Goal: Understand process/instructions: Learn how to perform a task or action

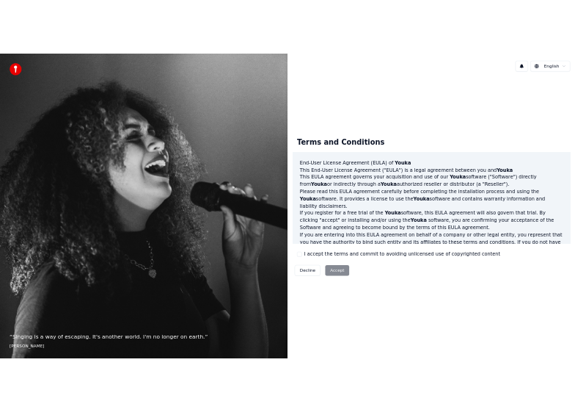
scroll to position [622, 0]
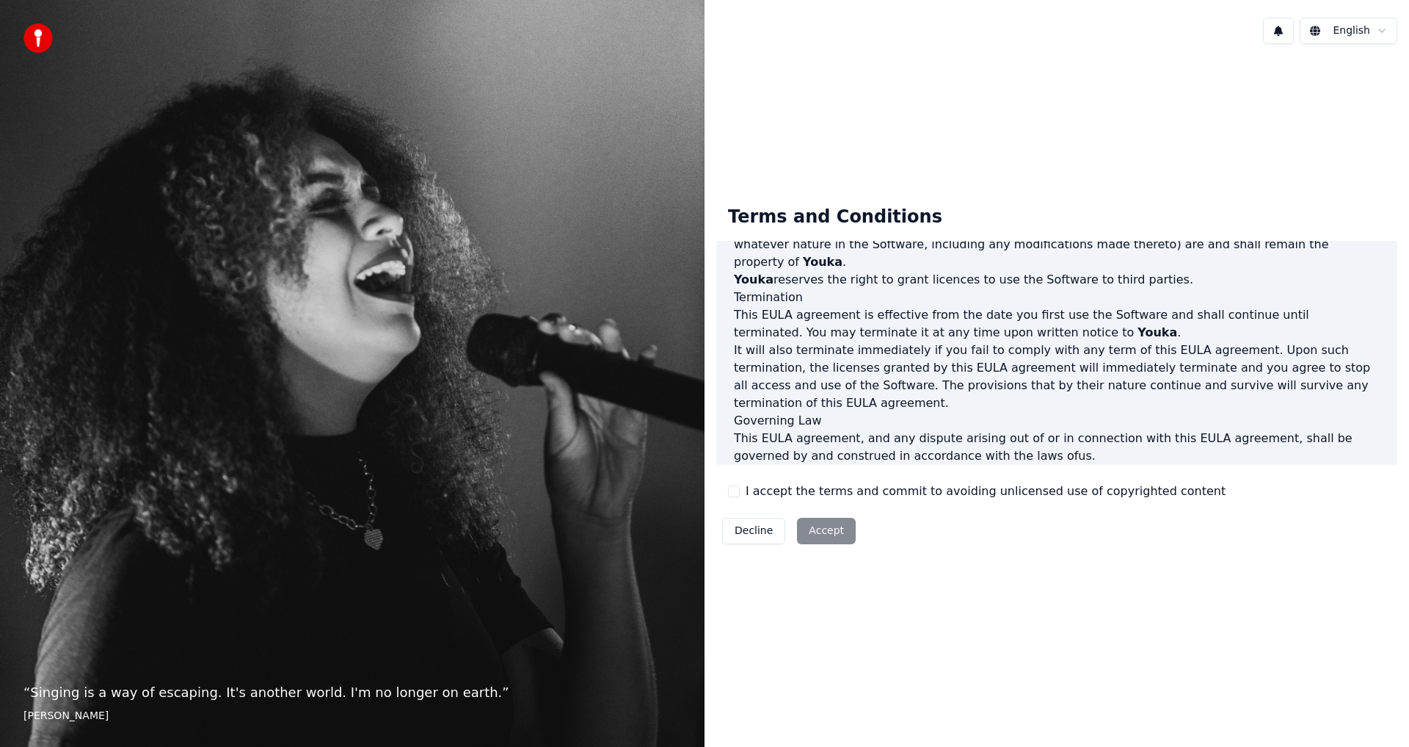
click at [1138, 325] on span "Youka" at bounding box center [1158, 332] width 40 height 14
click at [819, 533] on div "Decline Accept" at bounding box center [788, 531] width 145 height 38
click at [762, 535] on button "Decline" at bounding box center [753, 531] width 63 height 26
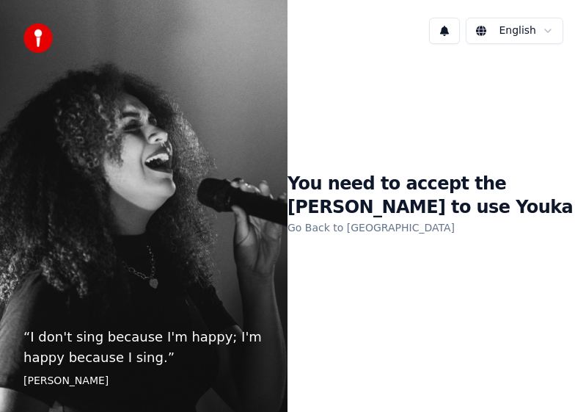
click at [476, 275] on div "You need to accept the [PERSON_NAME] to use Youka Go Back to [PERSON_NAME]" at bounding box center [432, 204] width 288 height 297
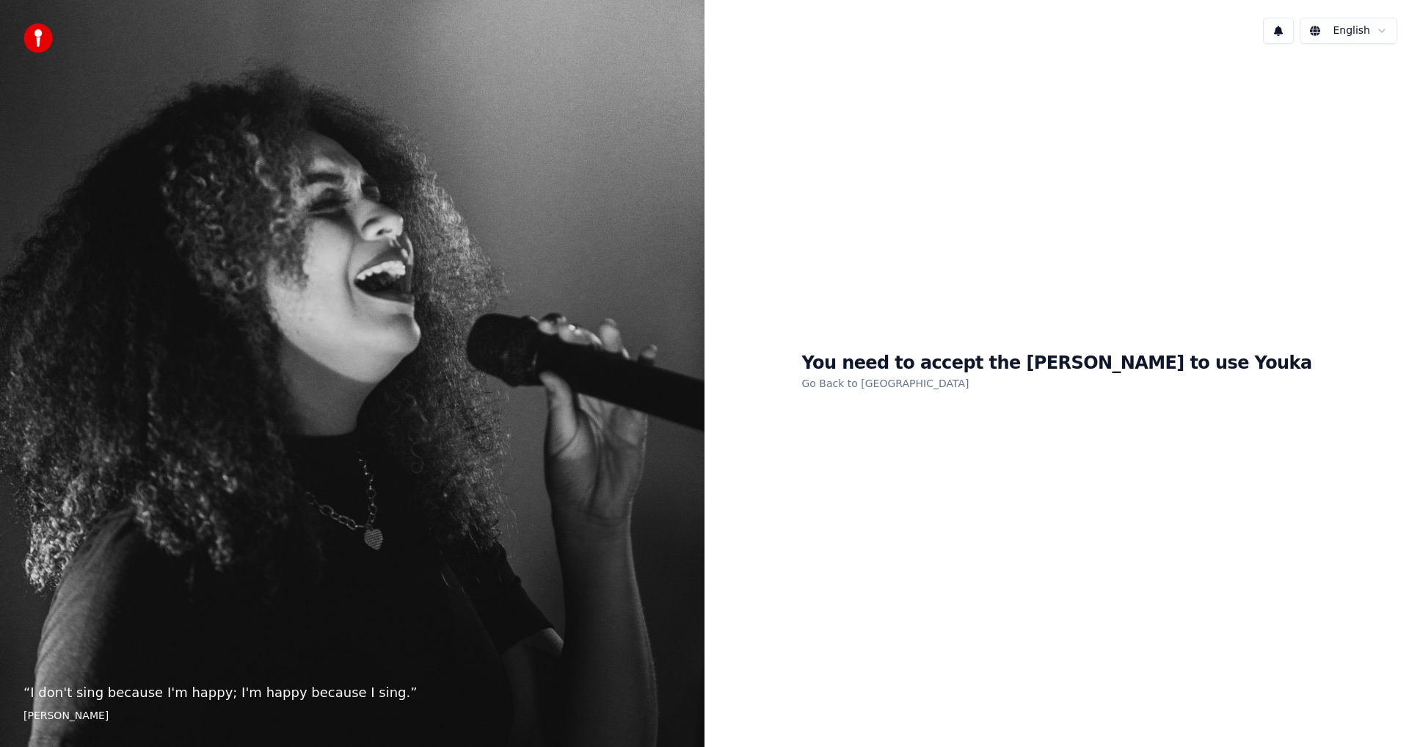
click at [961, 384] on link "Go Back to [GEOGRAPHIC_DATA]" at bounding box center [885, 382] width 167 height 23
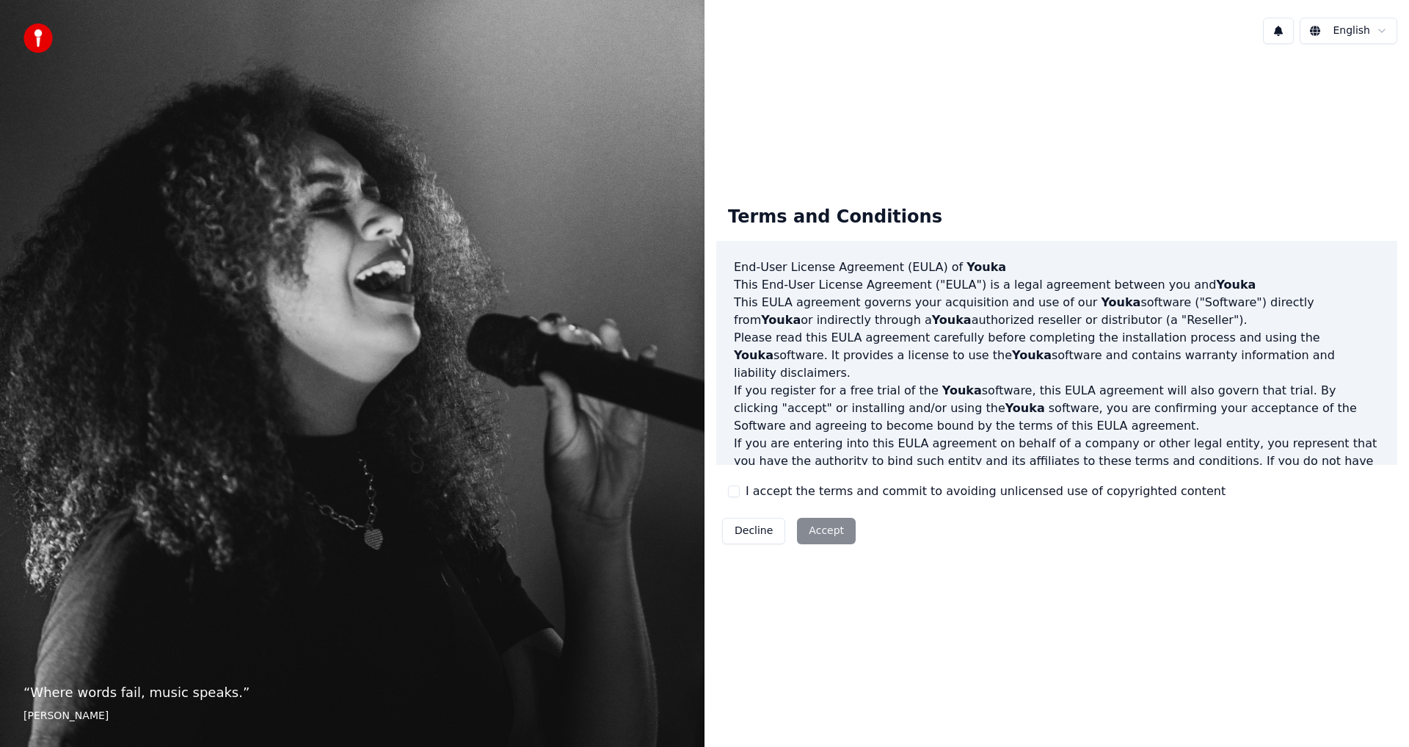
click at [828, 528] on div "Decline Accept" at bounding box center [788, 531] width 145 height 38
click at [828, 526] on div "Decline Accept" at bounding box center [788, 531] width 145 height 38
click at [1216, 287] on span "Youka" at bounding box center [1236, 284] width 40 height 14
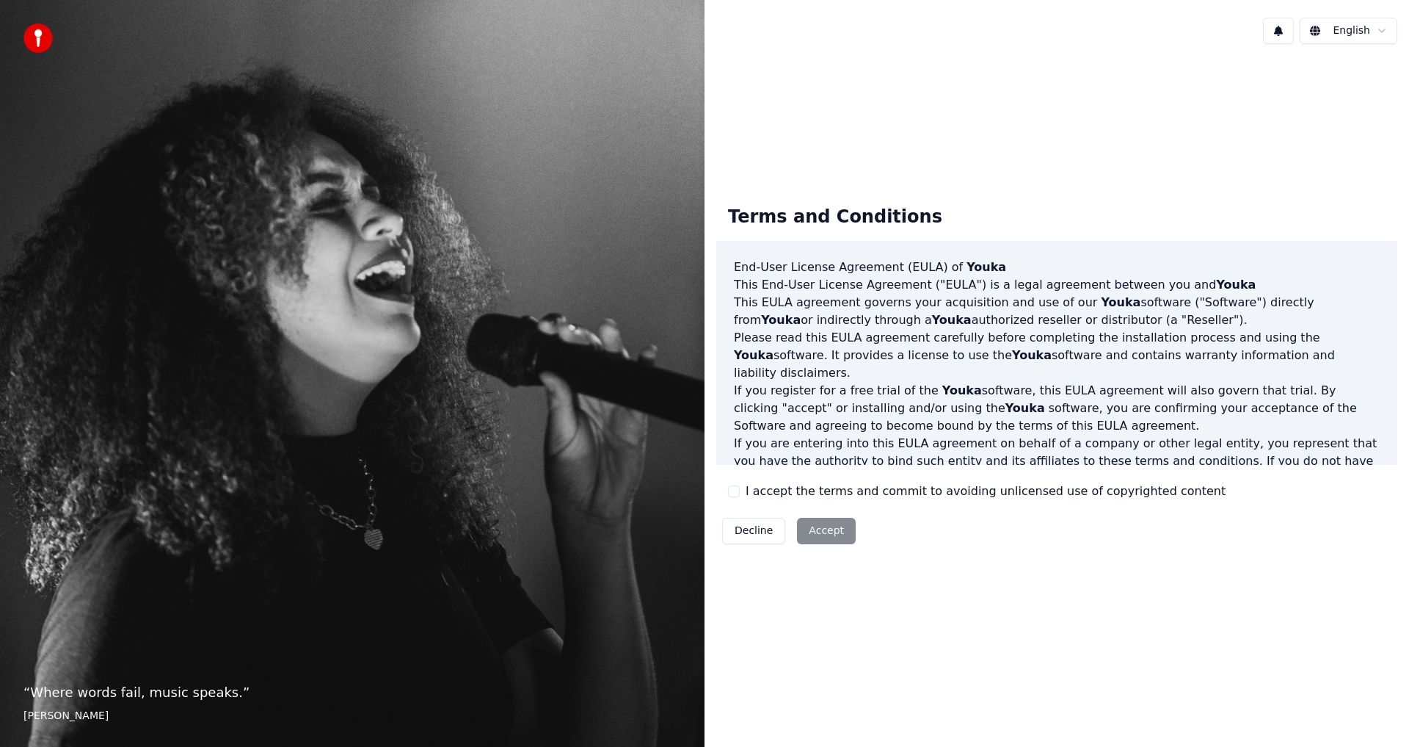
click at [998, 266] on h3 "End-User License Agreement ([PERSON_NAME]) of Youka" at bounding box center [1057, 267] width 646 height 18
click at [941, 320] on p "This [PERSON_NAME] agreement governs your acquisition and use of our Youka soft…" at bounding box center [1057, 311] width 646 height 35
drag, startPoint x: 911, startPoint y: 349, endPoint x: 907, endPoint y: 362, distance: 13.0
click at [1012, 353] on span "Youka" at bounding box center [1032, 355] width 40 height 14
click at [906, 382] on p "If you register for a free trial of the Youka software, this [PERSON_NAME] agre…" at bounding box center [1057, 408] width 646 height 53
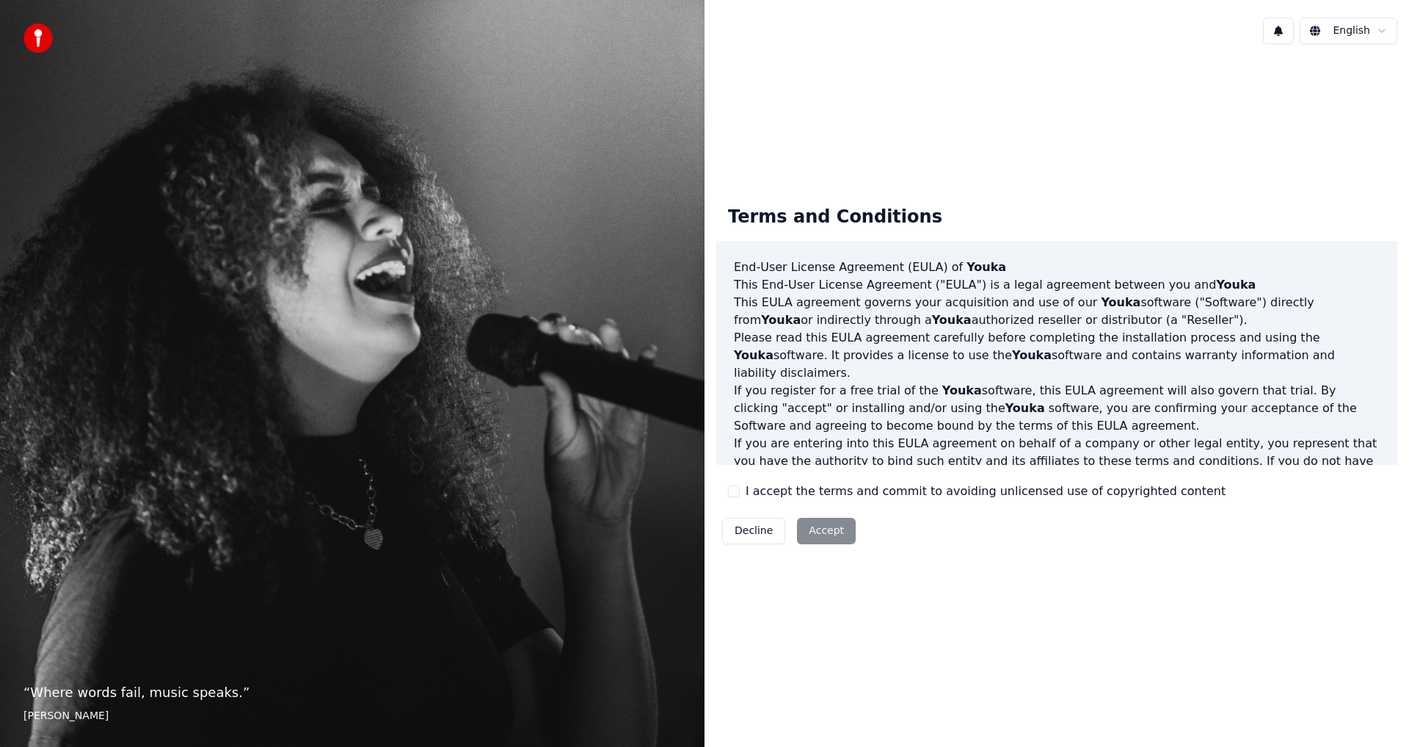
click at [123, 674] on div "“ Where words fail, music speaks. ” [PERSON_NAME]" at bounding box center [352, 373] width 705 height 747
click at [102, 720] on footer "[PERSON_NAME]" at bounding box center [352, 715] width 658 height 15
click at [104, 717] on footer "[PERSON_NAME]" at bounding box center [352, 715] width 658 height 15
click at [305, 639] on div "“ Where words fail, music speaks. ” [PERSON_NAME]" at bounding box center [352, 373] width 705 height 747
click at [37, 41] on img at bounding box center [37, 37] width 29 height 29
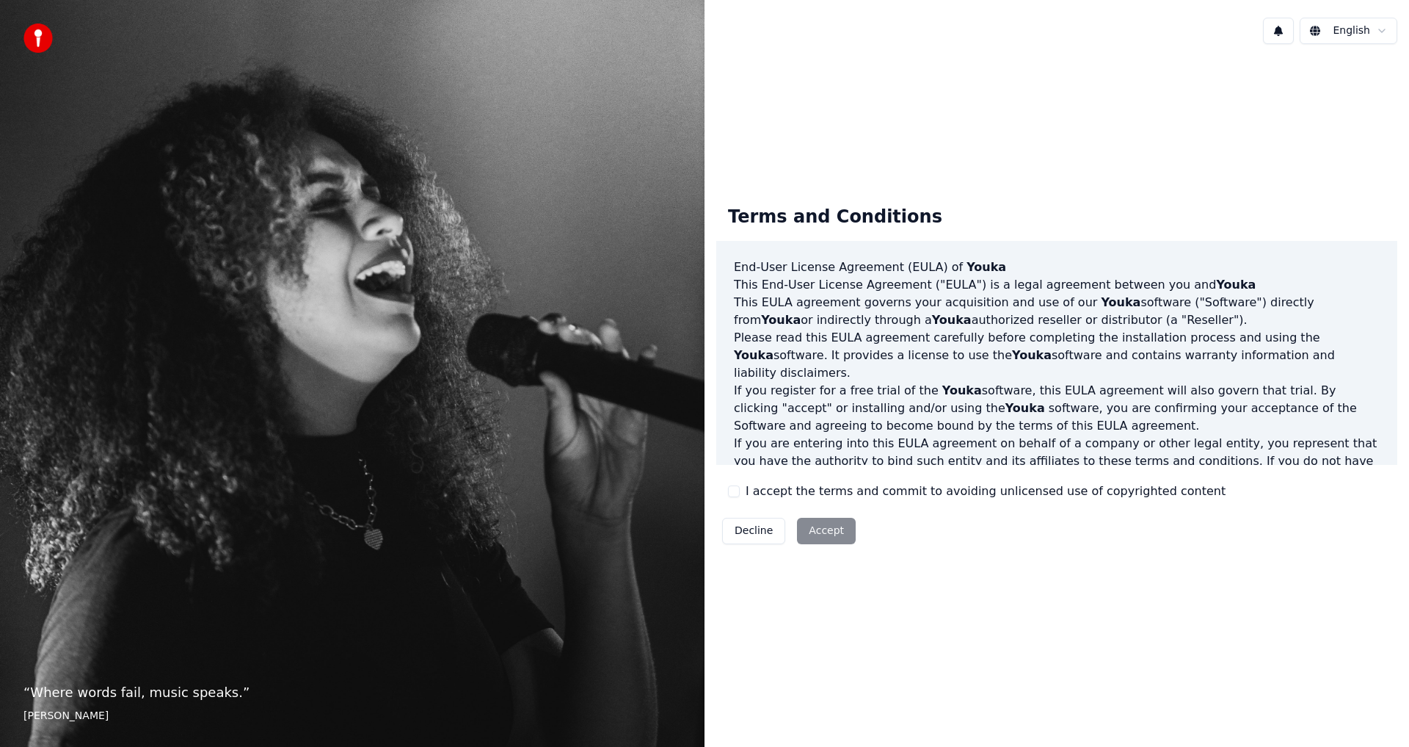
click at [37, 41] on img at bounding box center [37, 37] width 29 height 29
click at [38, 41] on img at bounding box center [37, 37] width 29 height 29
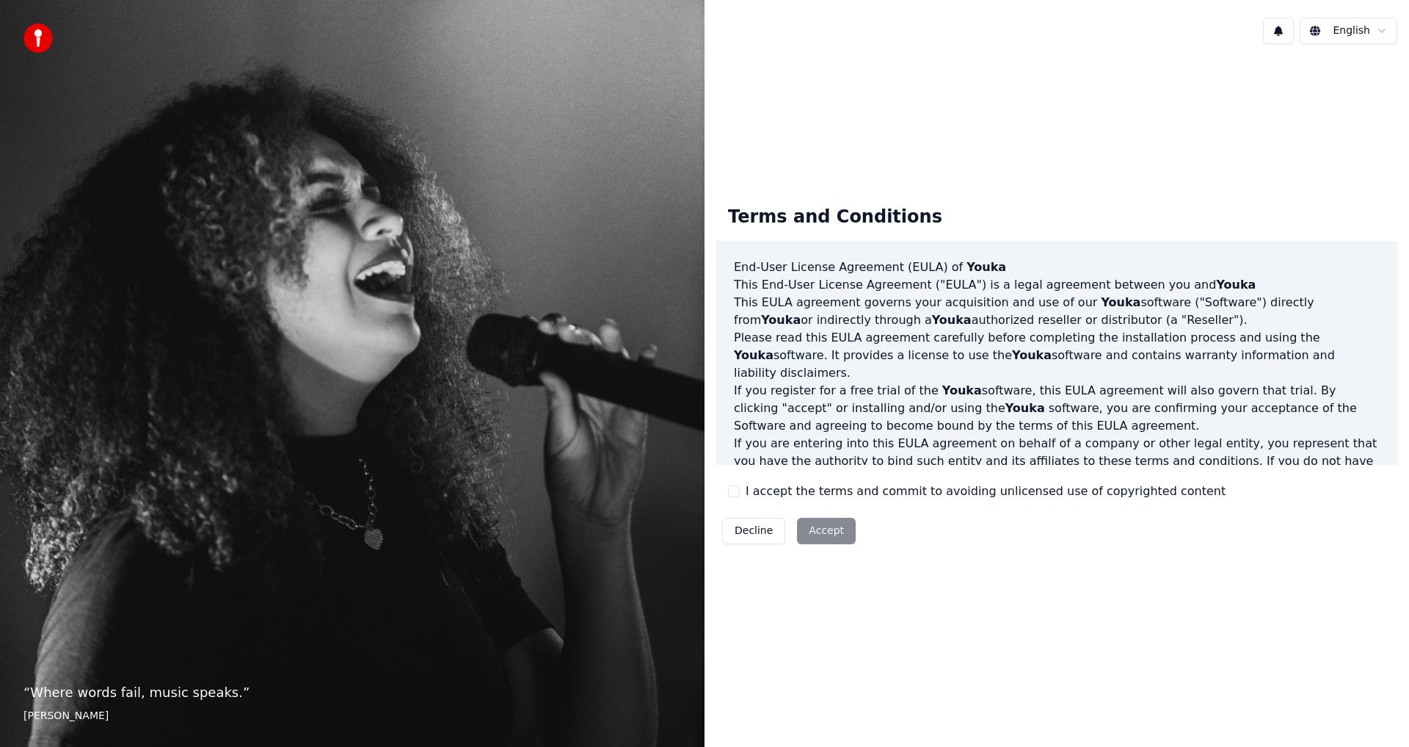
click at [38, 41] on img at bounding box center [37, 37] width 29 height 29
click at [1350, 160] on div "Terms and Conditions End-User License Agreement ([PERSON_NAME]) of Youka This E…" at bounding box center [1057, 372] width 705 height 632
click at [1349, 161] on div "Terms and Conditions End-User License Agreement ([PERSON_NAME]) of Youka This E…" at bounding box center [1057, 372] width 705 height 632
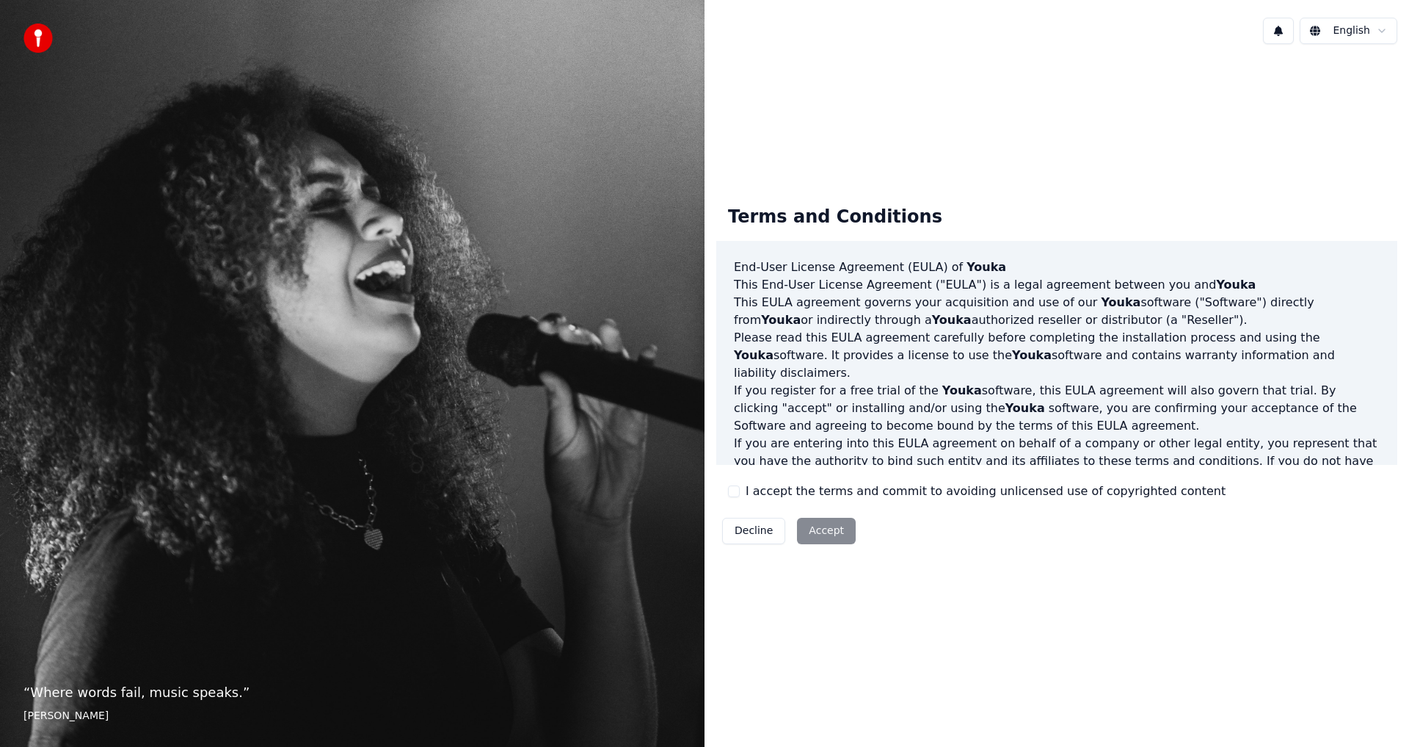
click at [1348, 32] on html "“ Where words fail, music speaks. ” [PERSON_NAME] English Terms and Conditions …" at bounding box center [704, 373] width 1409 height 747
click at [1288, 35] on button at bounding box center [1278, 31] width 31 height 26
click at [1362, 123] on div "Terms and Conditions End-User License Agreement ([PERSON_NAME]) of Youka This E…" at bounding box center [1057, 372] width 705 height 632
